Goal: Information Seeking & Learning: Learn about a topic

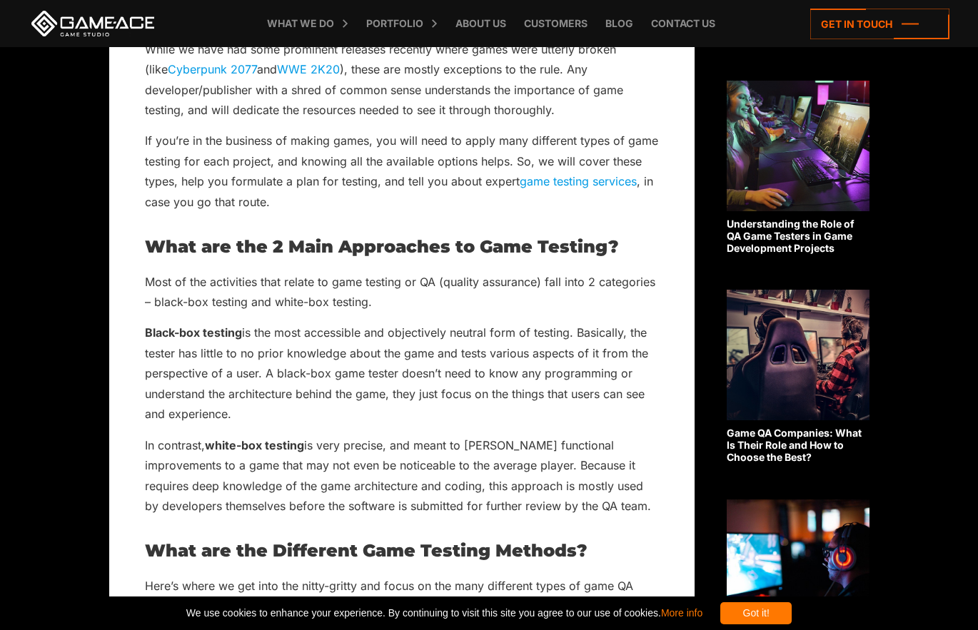
scroll to position [511, 0]
click at [409, 348] on p "Black-box testing is the most accessible and objectively neutral form of testin…" at bounding box center [402, 372] width 514 height 101
click at [532, 281] on p "Most of the activities that relate to game testing or QA (quality assurance) fa…" at bounding box center [402, 291] width 514 height 41
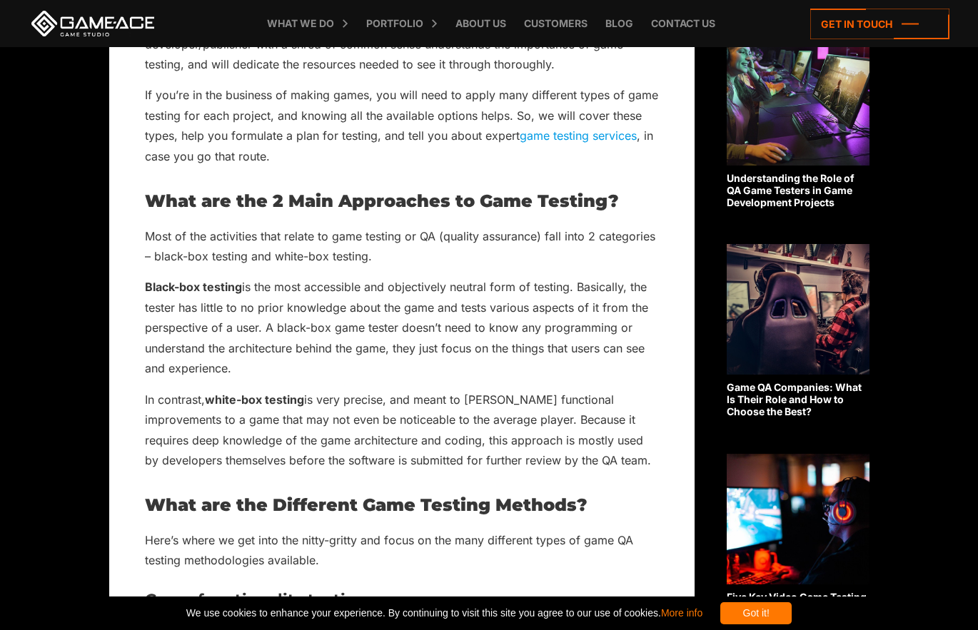
scroll to position [557, 0]
click at [434, 419] on p "In contrast, white-box testing is very precise, and meant to [PERSON_NAME] func…" at bounding box center [402, 429] width 514 height 81
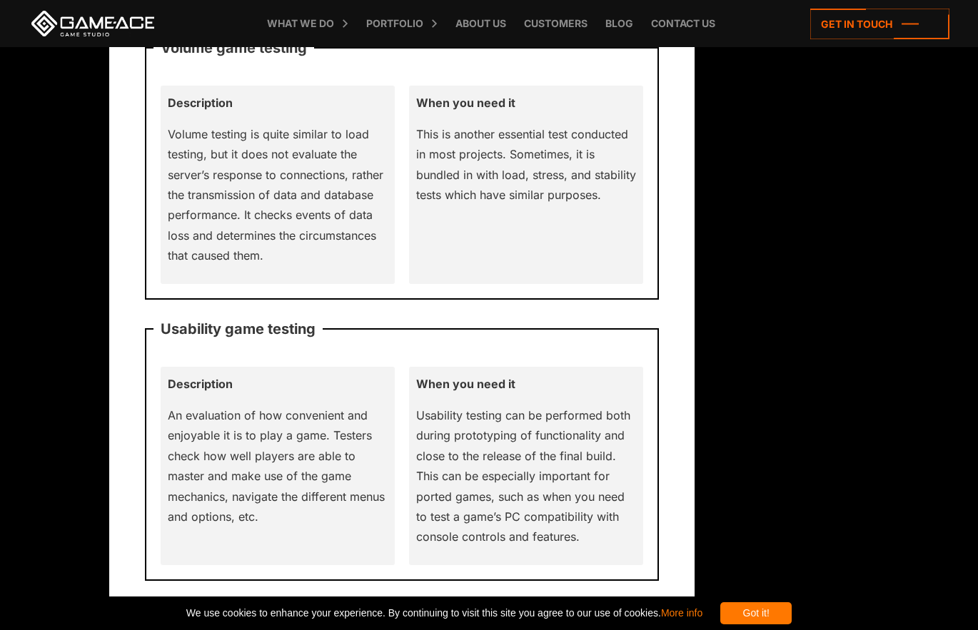
scroll to position [4342, 0]
click at [582, 412] on p "Usability testing can be performed both during prototyping of functionality and…" at bounding box center [526, 476] width 220 height 142
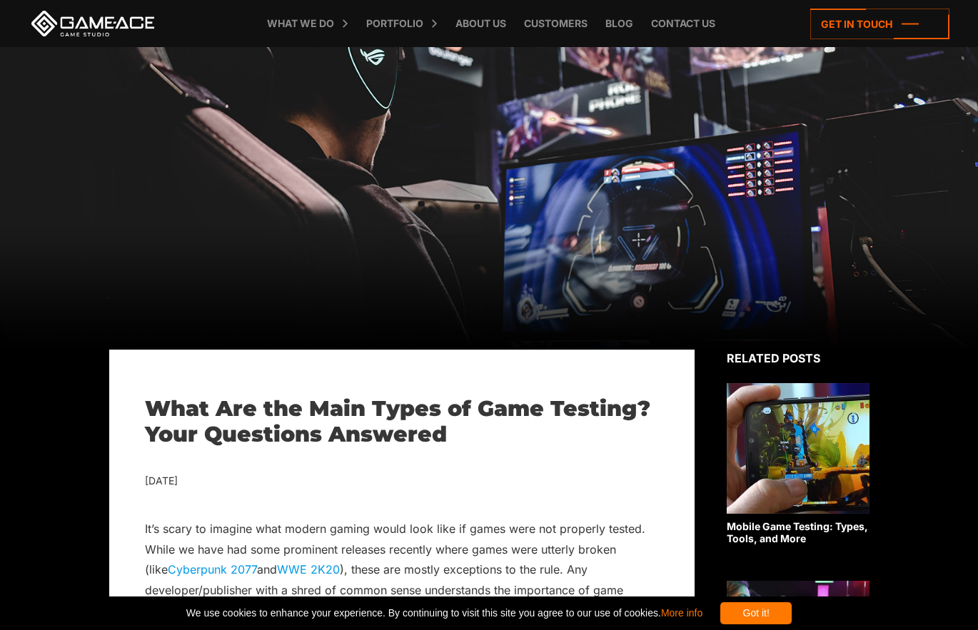
scroll to position [0, 0]
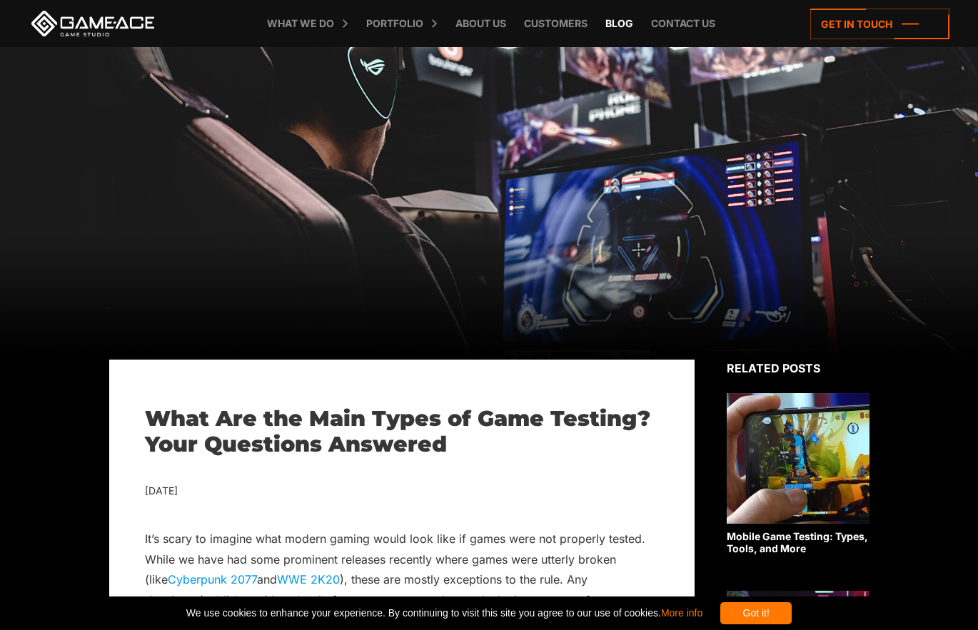
click at [610, 29] on link "Blog" at bounding box center [619, 23] width 42 height 47
